Goal: Find specific page/section: Find specific page/section

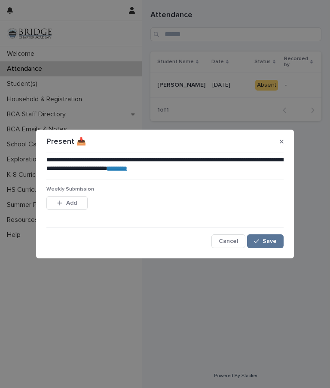
click at [262, 241] on div "button" at bounding box center [258, 241] width 9 height 6
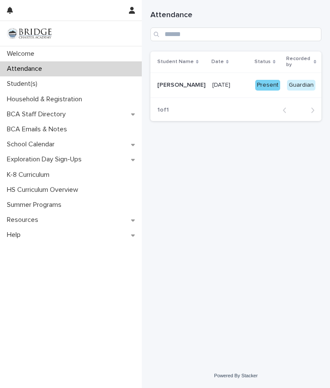
click at [23, 51] on p "Welcome" at bounding box center [22, 54] width 38 height 8
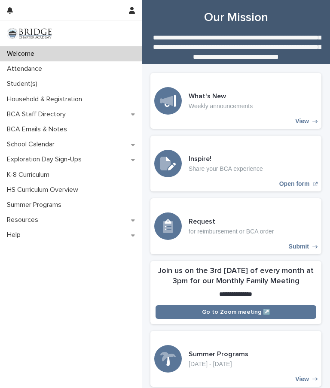
click at [26, 142] on p "School Calendar" at bounding box center [32, 144] width 58 height 8
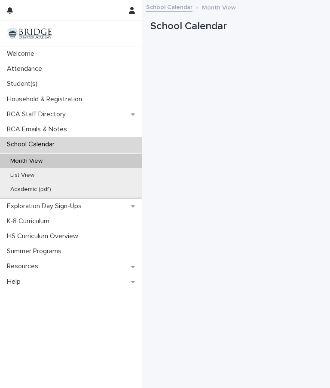
click at [11, 52] on p "Welcome" at bounding box center [22, 54] width 38 height 8
